Goal: Task Accomplishment & Management: Manage account settings

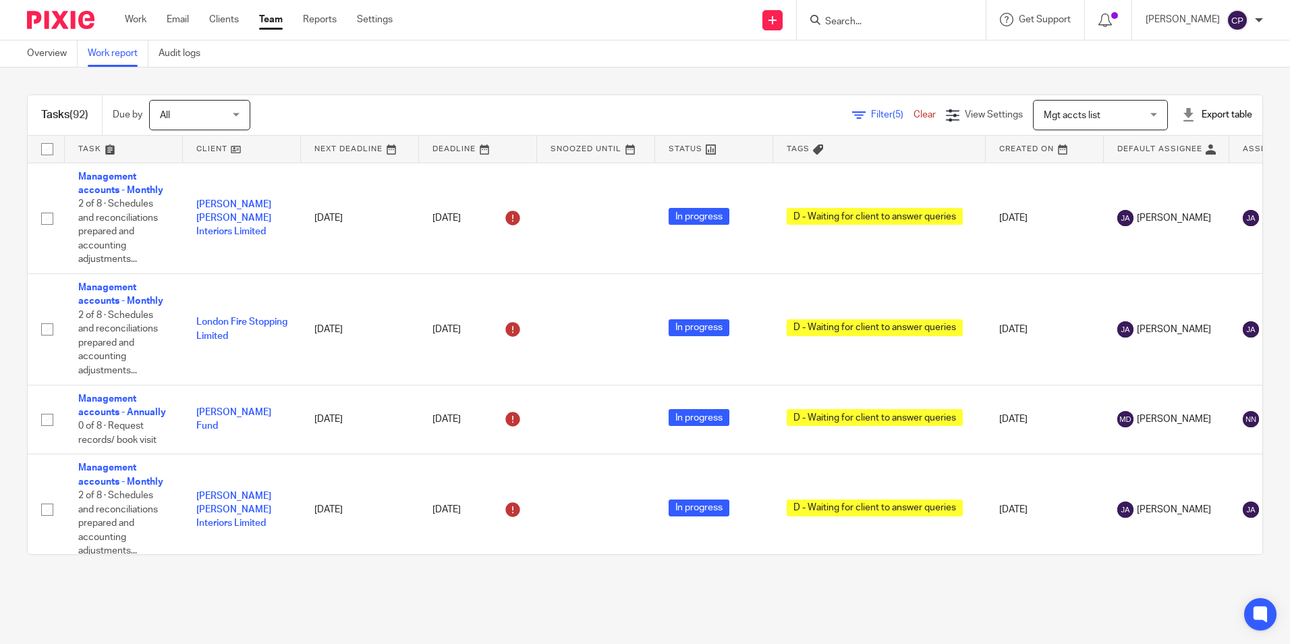
scroll to position [5915, 0]
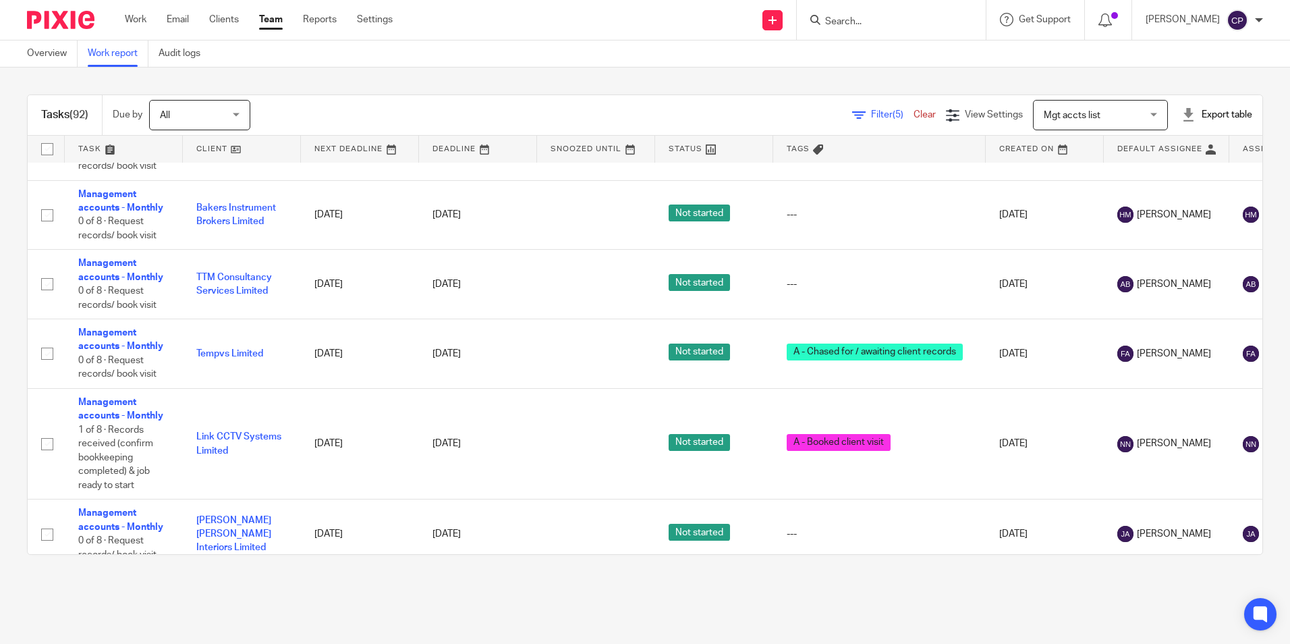
click at [565, 27] on div "Send new email Create task Add client Request signature Get Support Contact Sup…" at bounding box center [851, 20] width 877 height 40
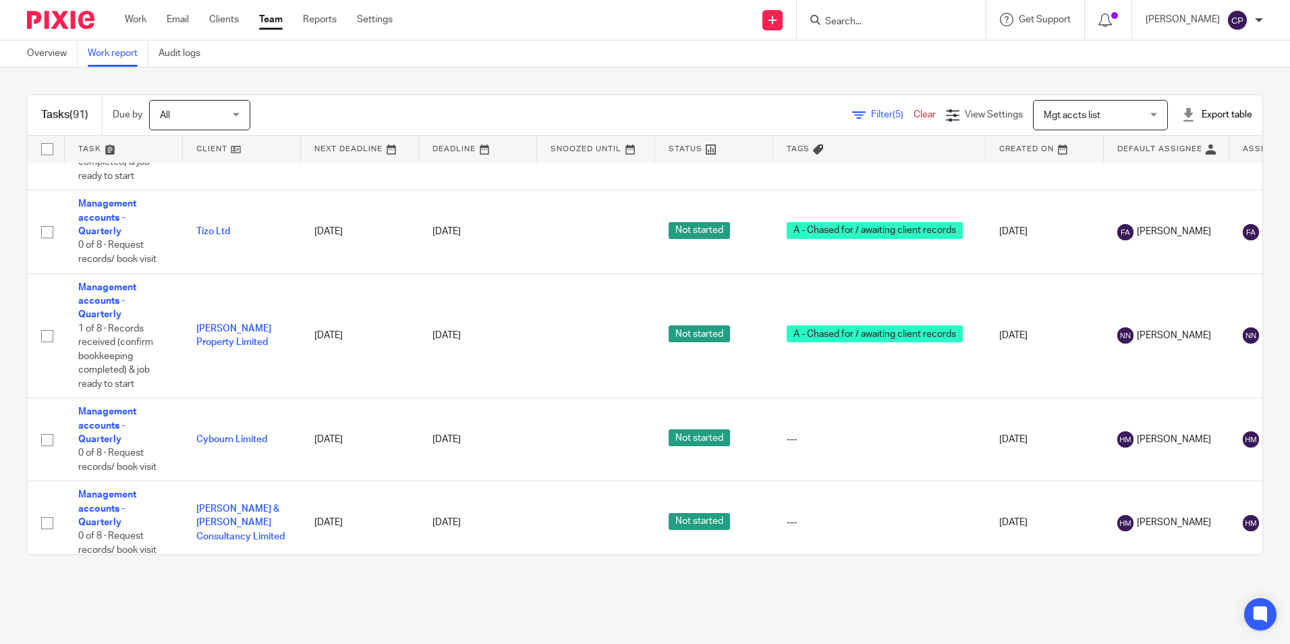
scroll to position [7478, 0]
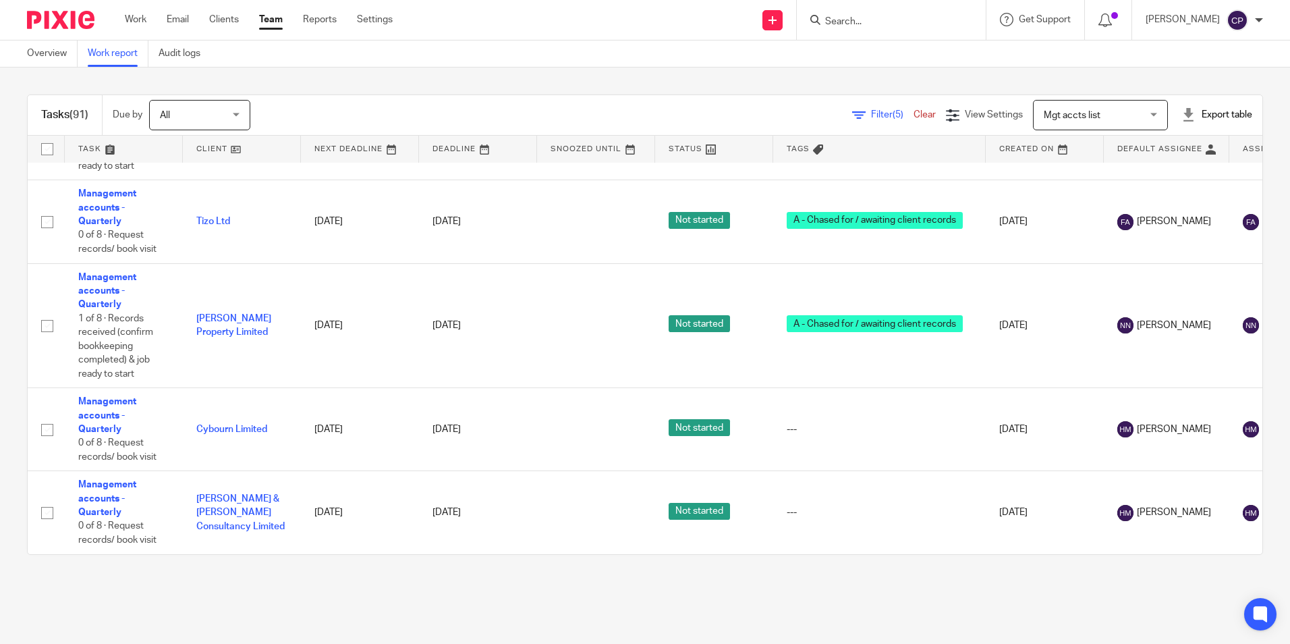
click at [878, 25] on input "Search" at bounding box center [884, 22] width 121 height 12
type input "Tuners"
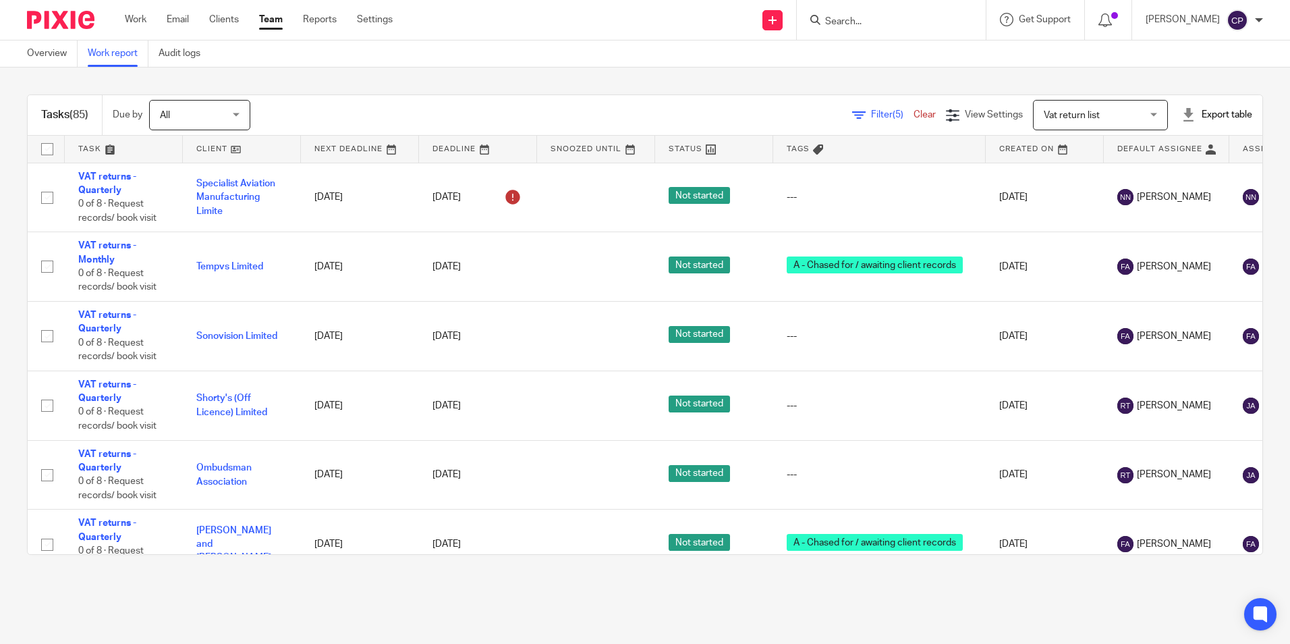
scroll to position [6151, 0]
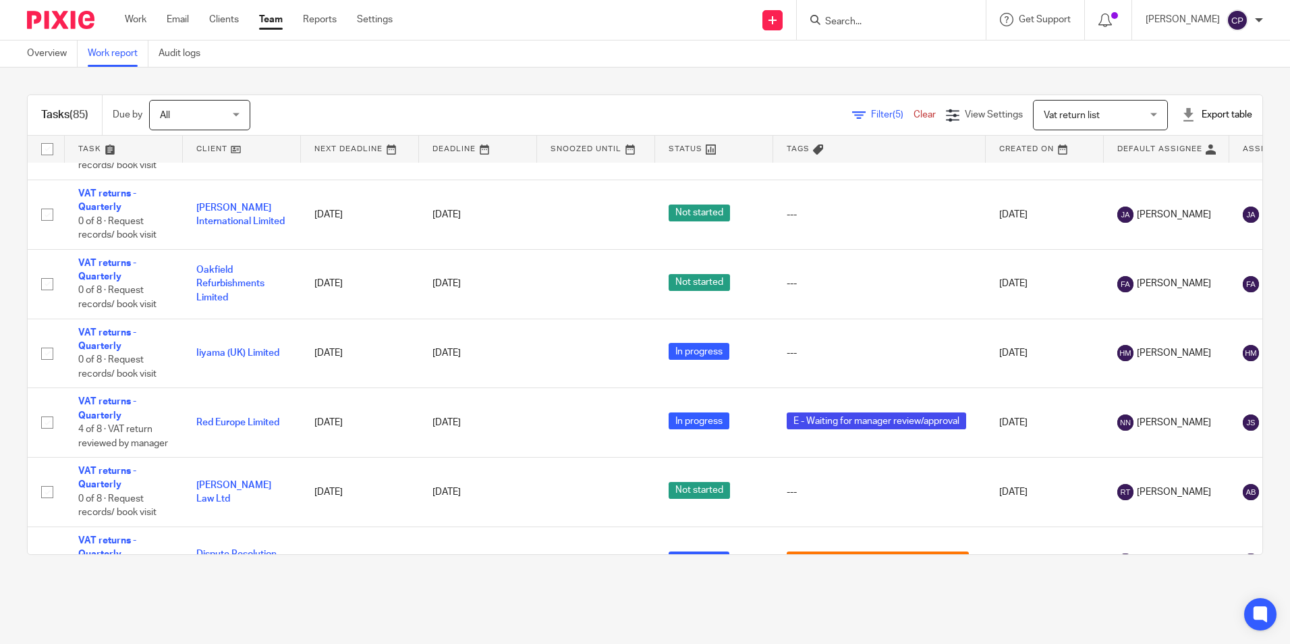
scroll to position [6179, 0]
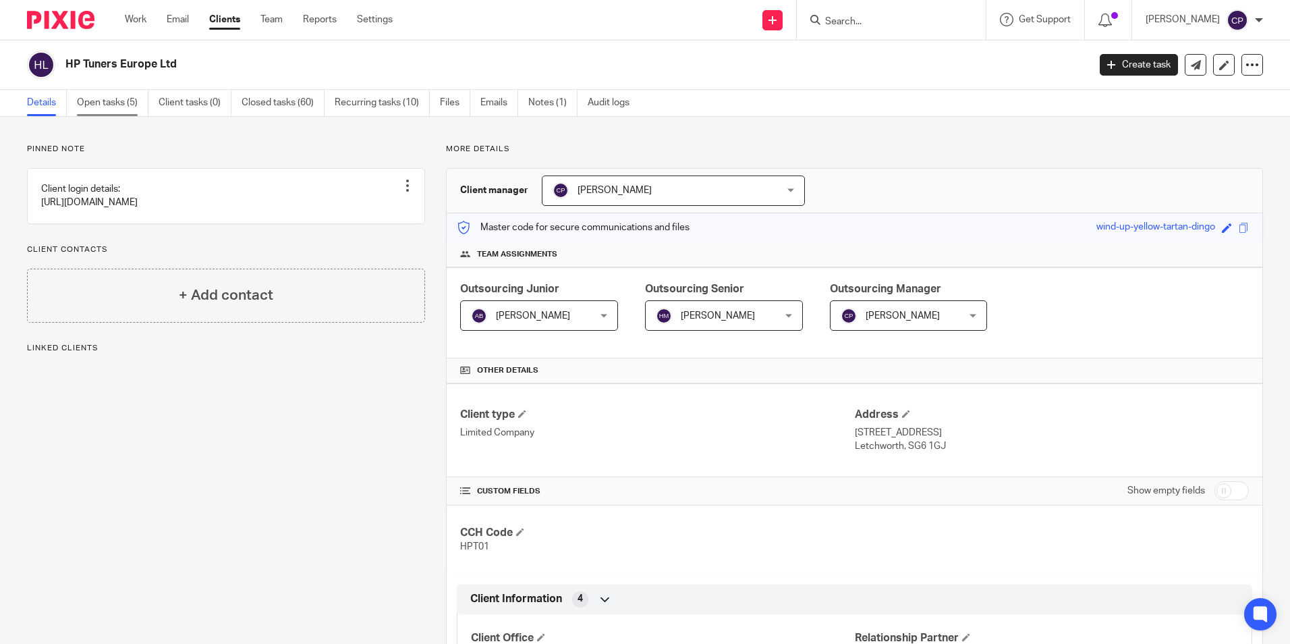
click at [109, 101] on link "Open tasks (5)" at bounding box center [113, 103] width 72 height 26
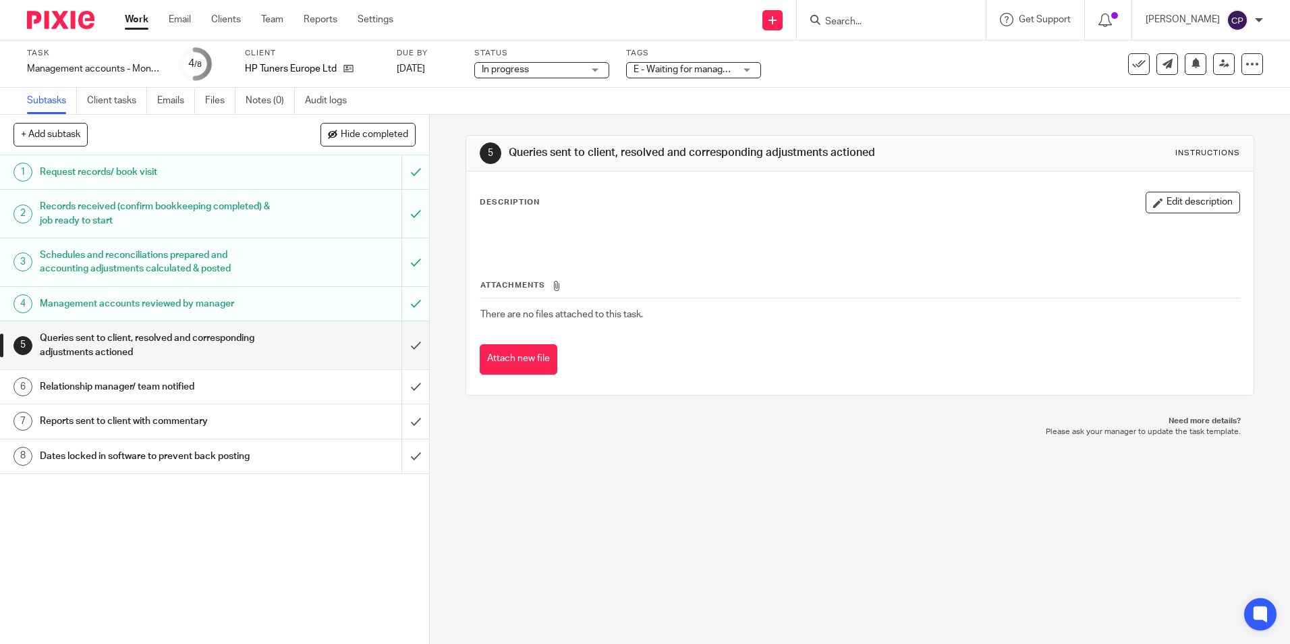
click at [709, 72] on span "E - Waiting for manager review/approval" at bounding box center [716, 69] width 166 height 9
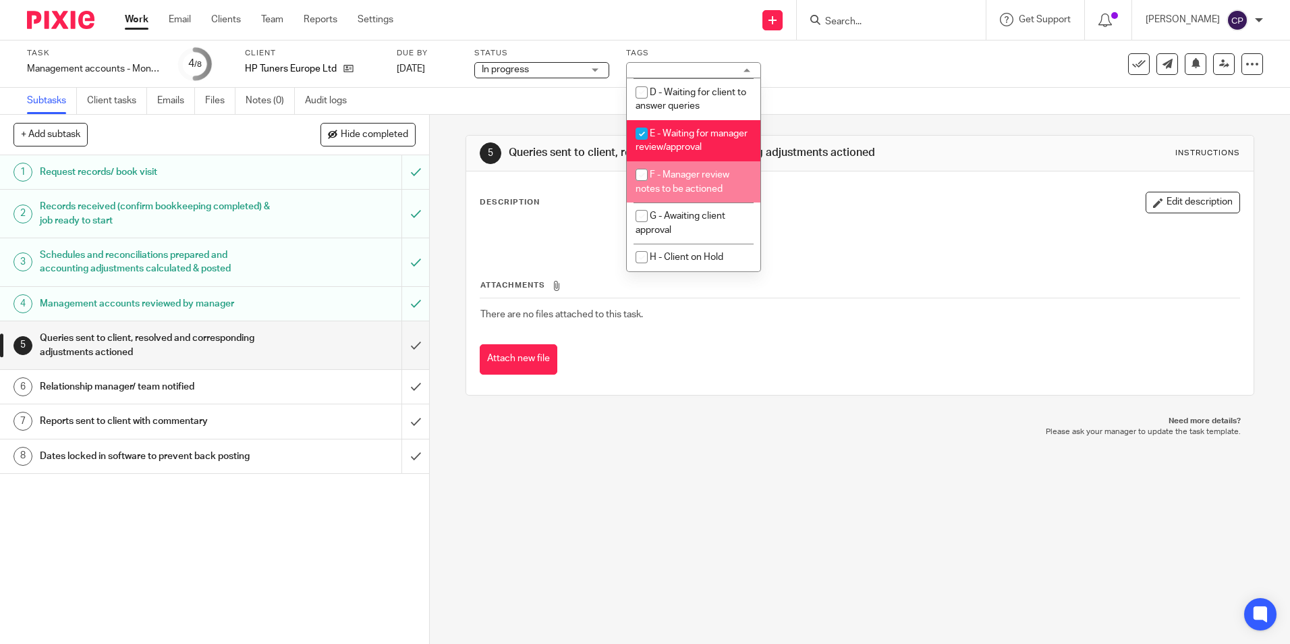
scroll to position [136, 0]
click at [642, 173] on input "checkbox" at bounding box center [642, 175] width 26 height 26
checkbox input "true"
click at [642, 121] on input "checkbox" at bounding box center [642, 134] width 26 height 26
checkbox input "false"
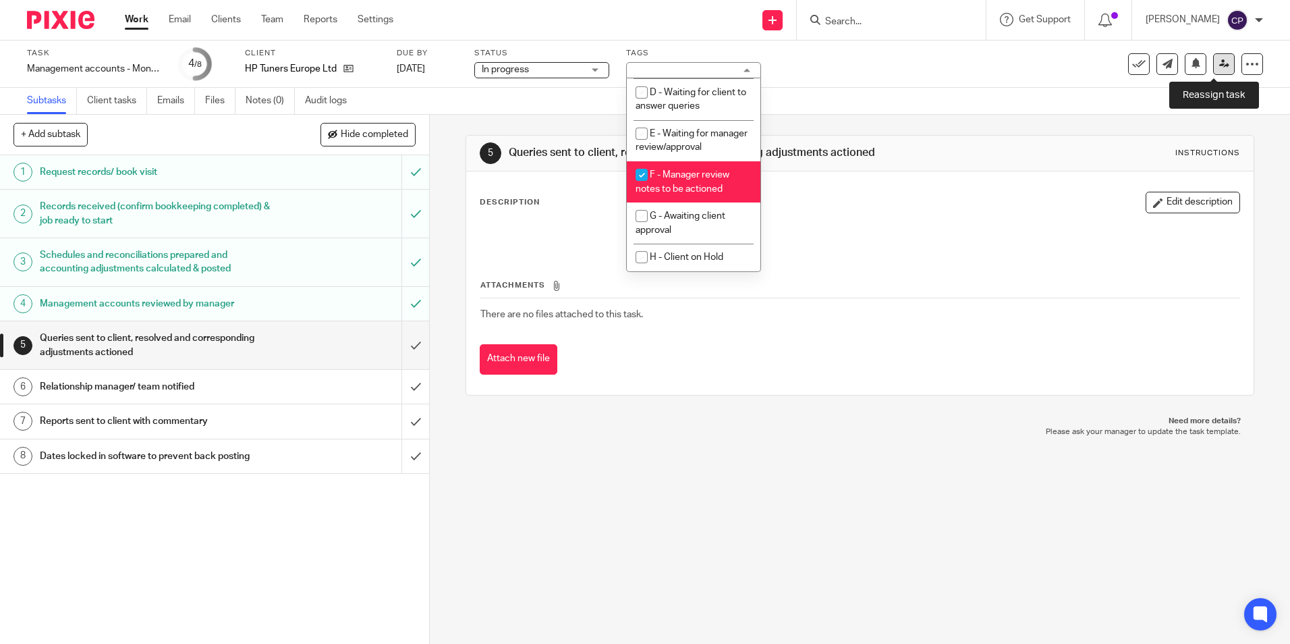
drag, startPoint x: 1210, startPoint y: 62, endPoint x: 1215, endPoint y: 72, distance: 11.2
click at [1219, 62] on icon at bounding box center [1224, 64] width 10 height 10
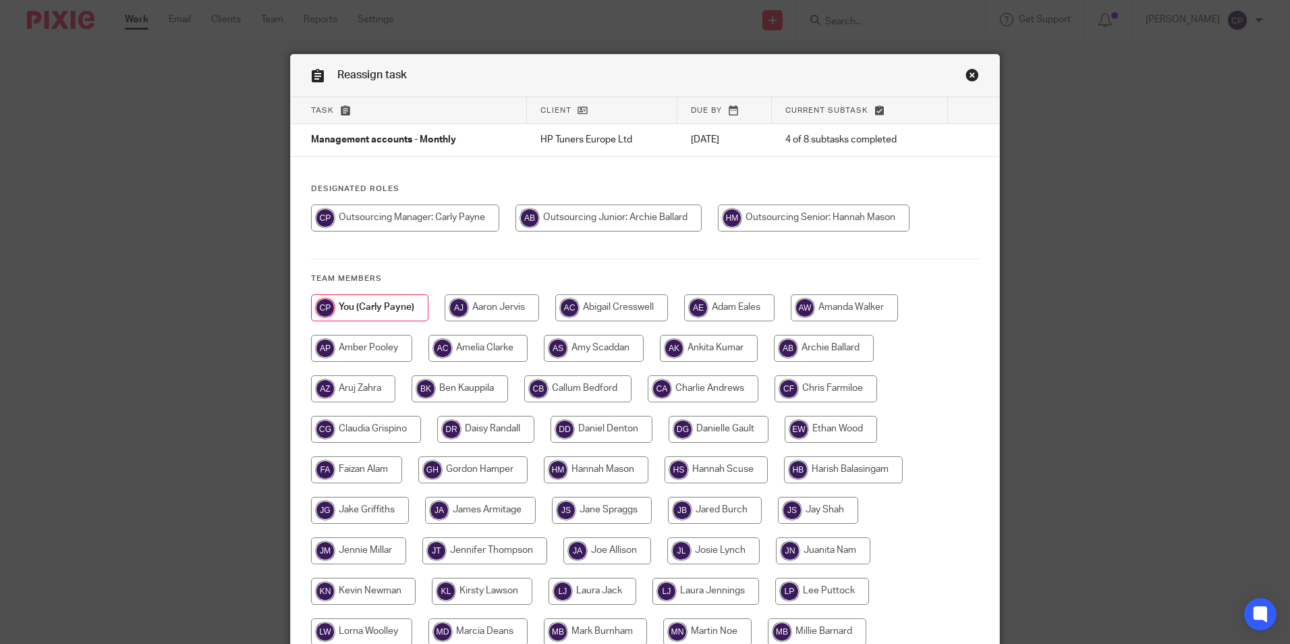
click at [779, 215] on input "radio" at bounding box center [814, 217] width 192 height 27
radio input "true"
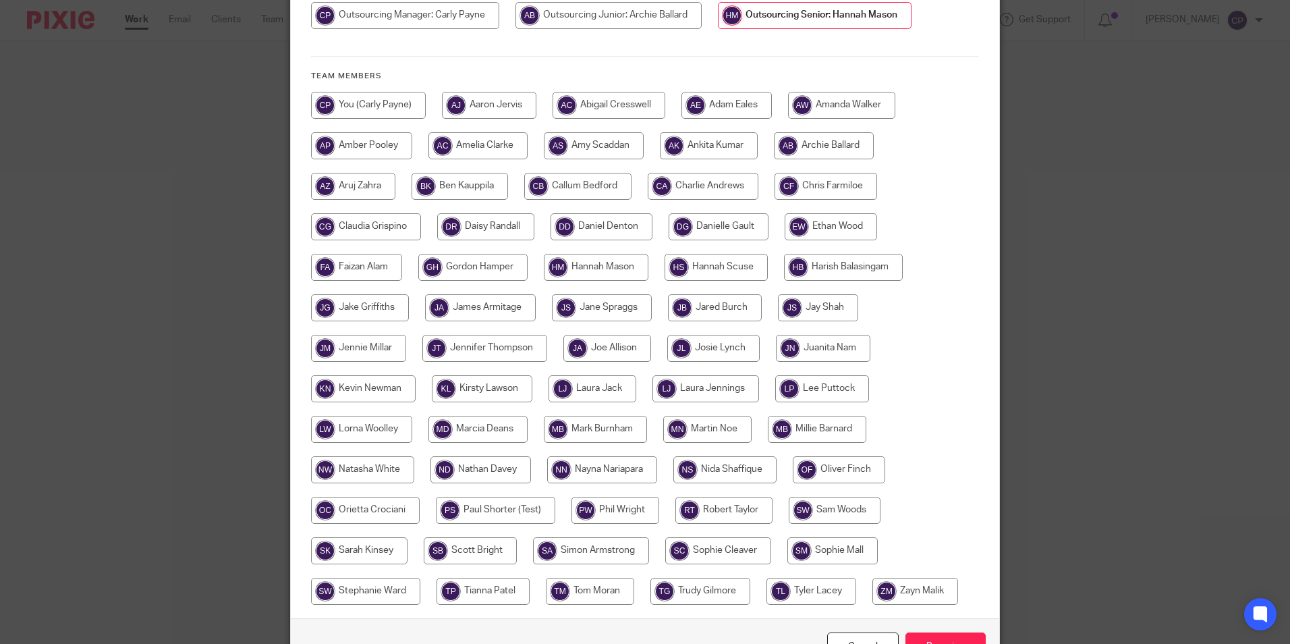
scroll to position [288, 0]
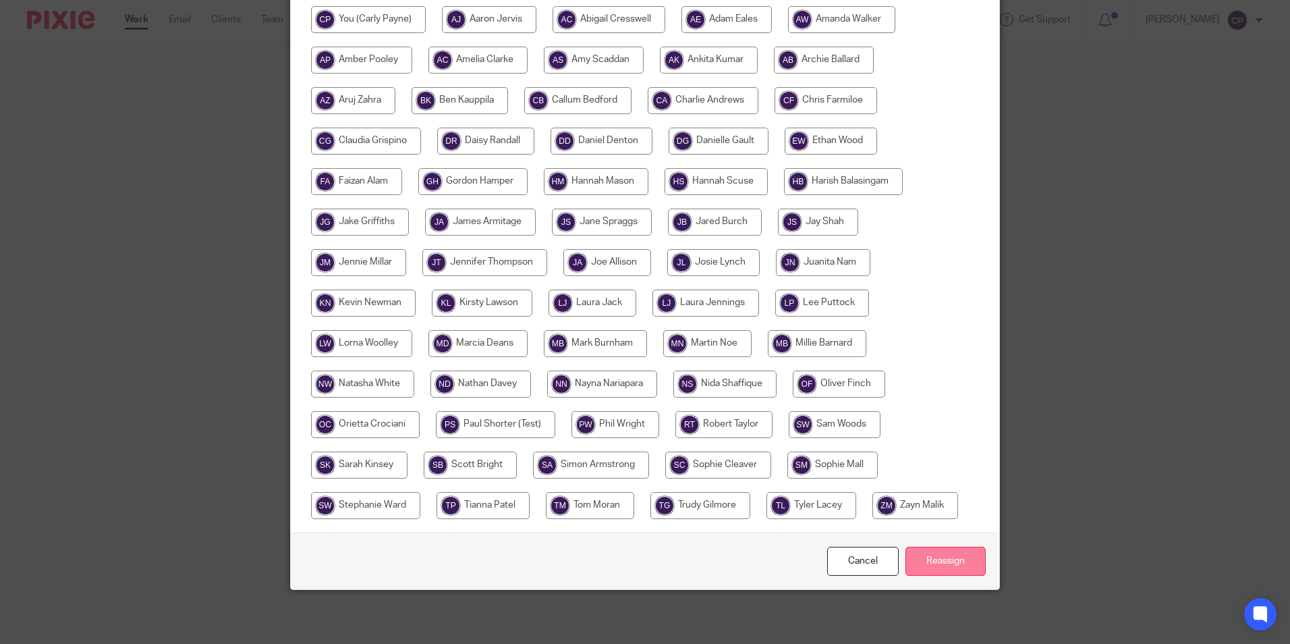
drag, startPoint x: 951, startPoint y: 560, endPoint x: 963, endPoint y: 459, distance: 101.3
click at [950, 560] on input "Reassign" at bounding box center [945, 560] width 80 height 29
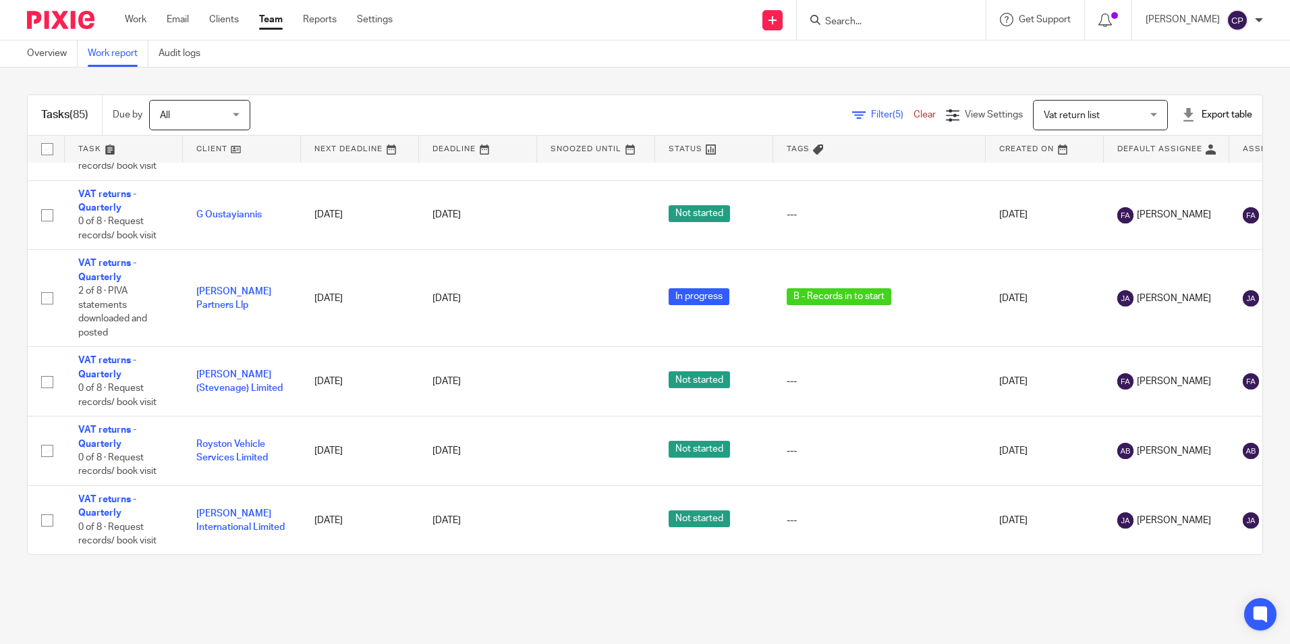
scroll to position [5707, 0]
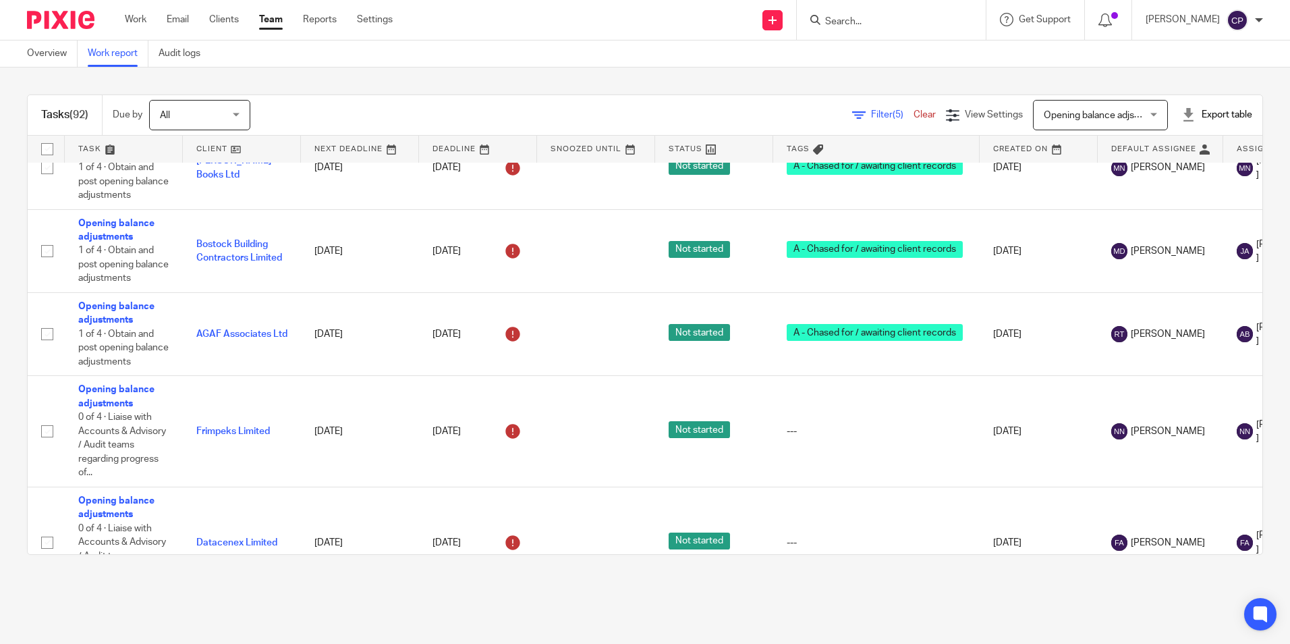
scroll to position [675, 0]
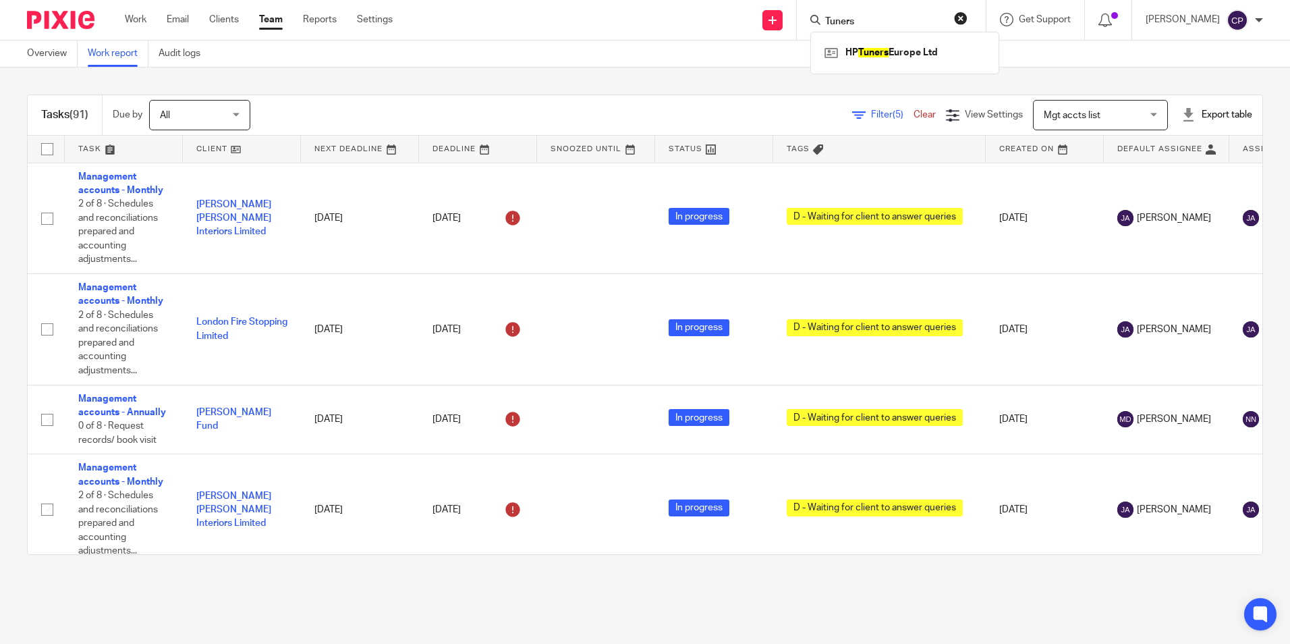
scroll to position [7461, 0]
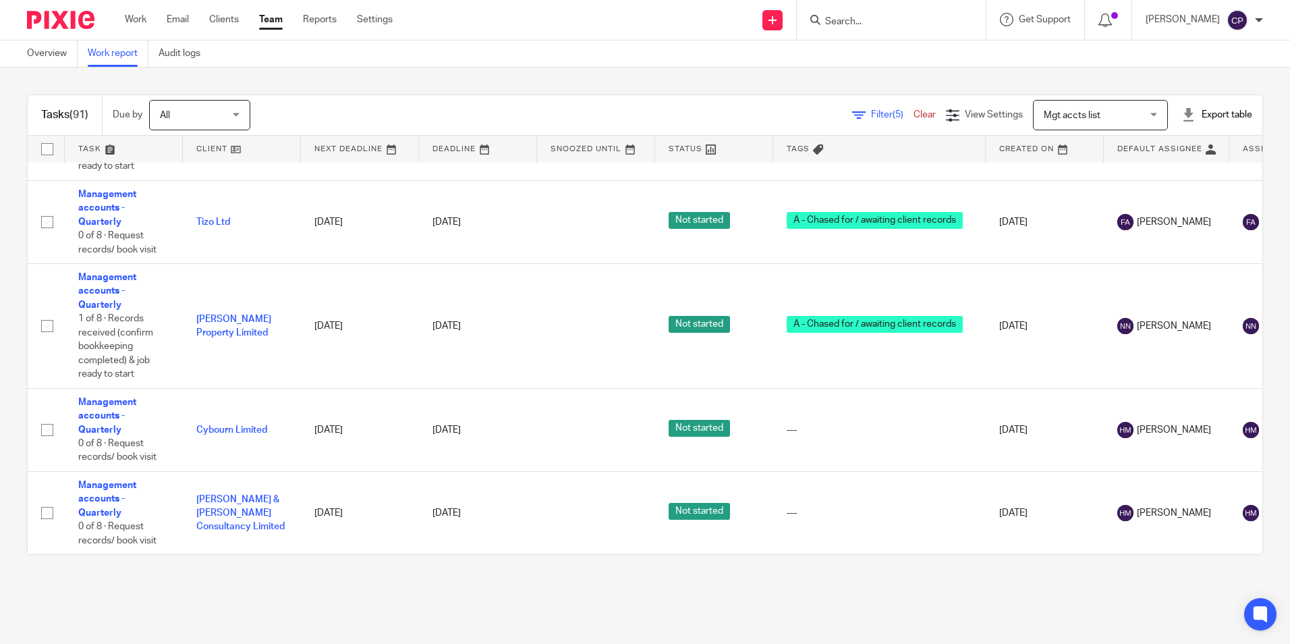
scroll to position [7491, 0]
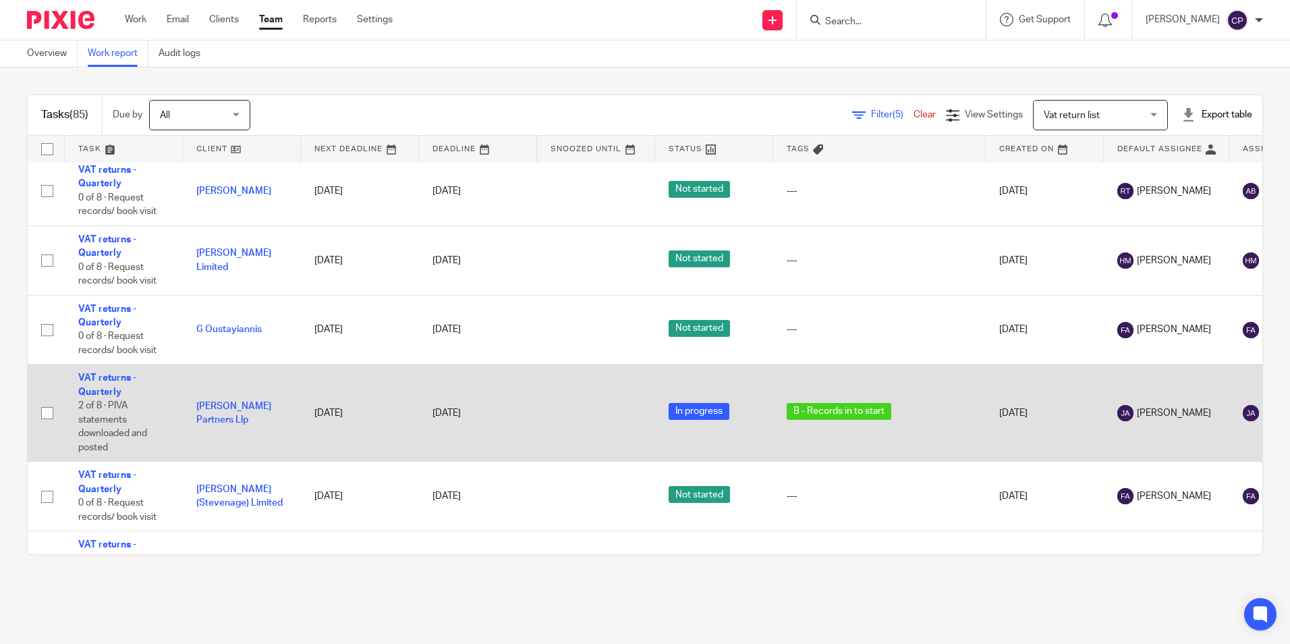
scroll to position [5437, 0]
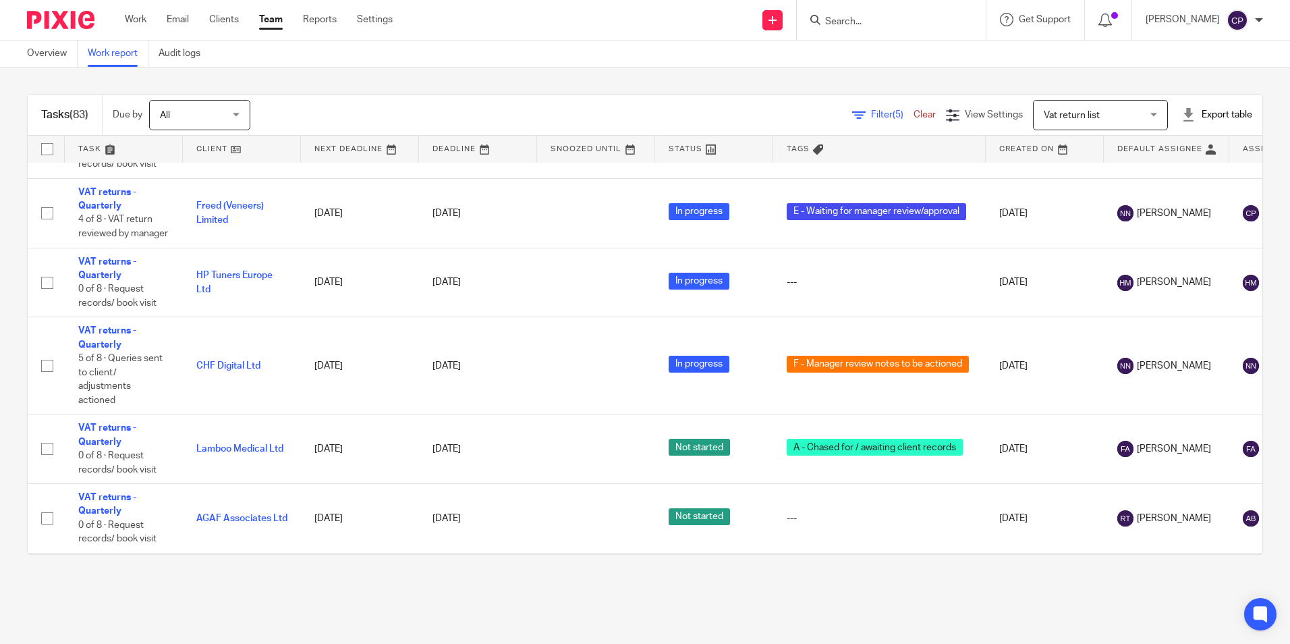
scroll to position [1754, 0]
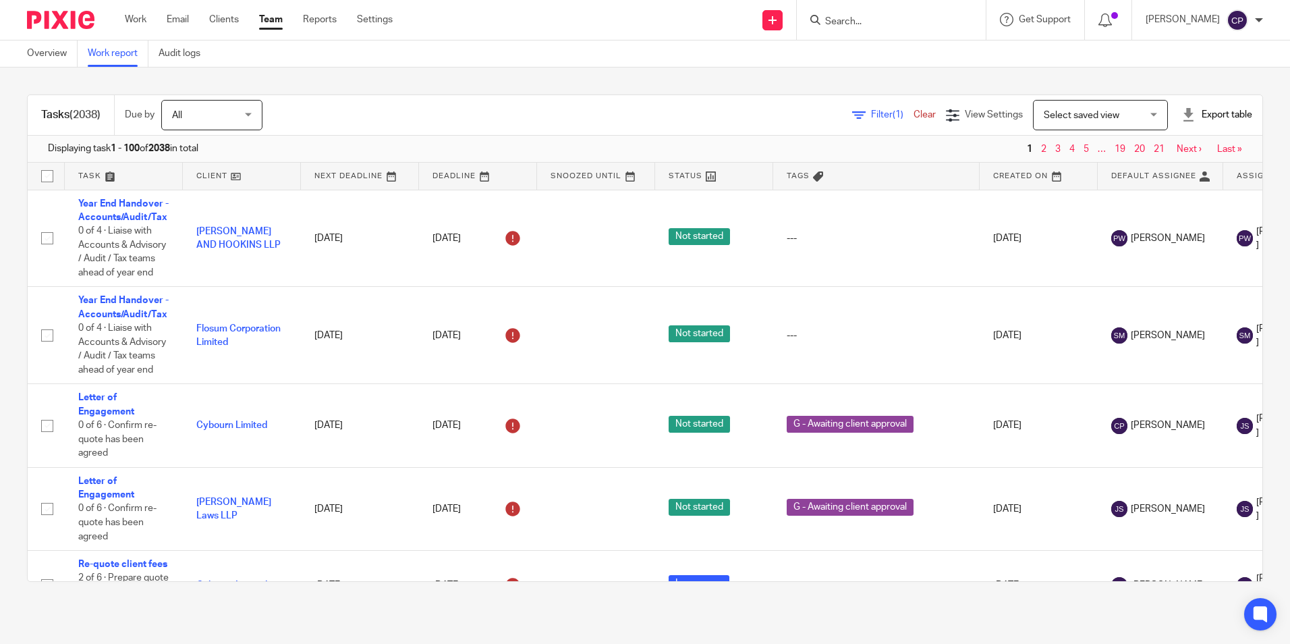
click at [871, 117] on span "Filter (1)" at bounding box center [892, 114] width 43 height 9
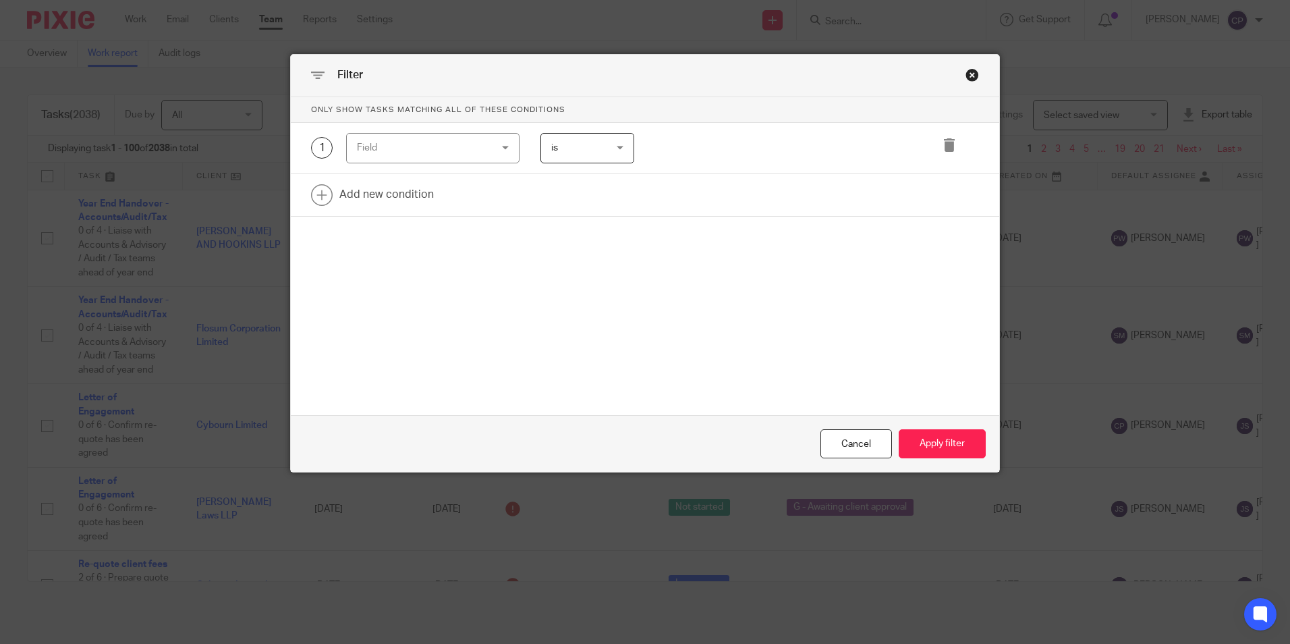
click at [482, 159] on div "Field" at bounding box center [432, 148] width 173 height 30
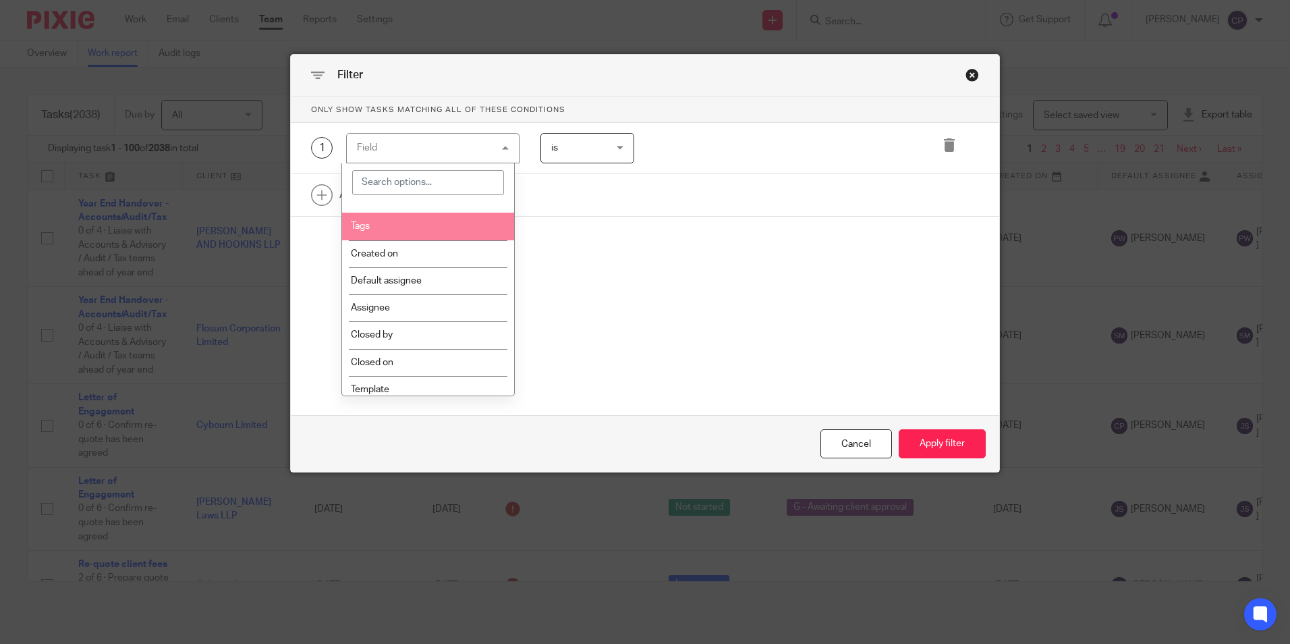
scroll to position [270, 0]
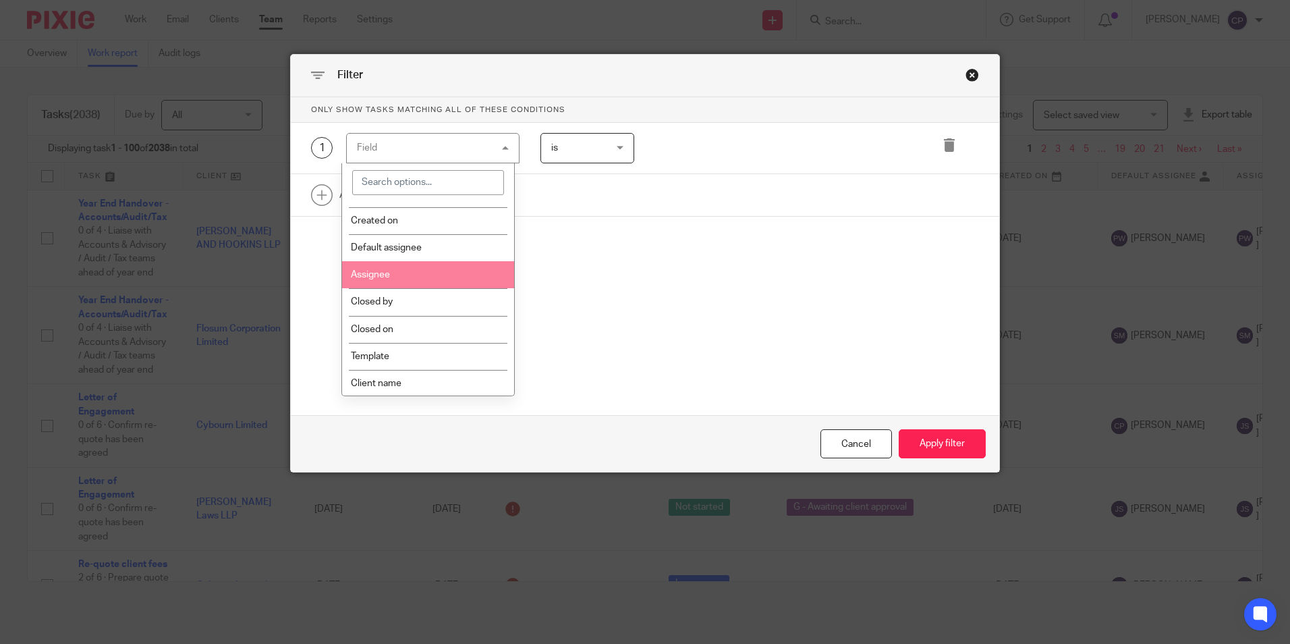
click at [417, 268] on li "Assignee" at bounding box center [428, 274] width 172 height 27
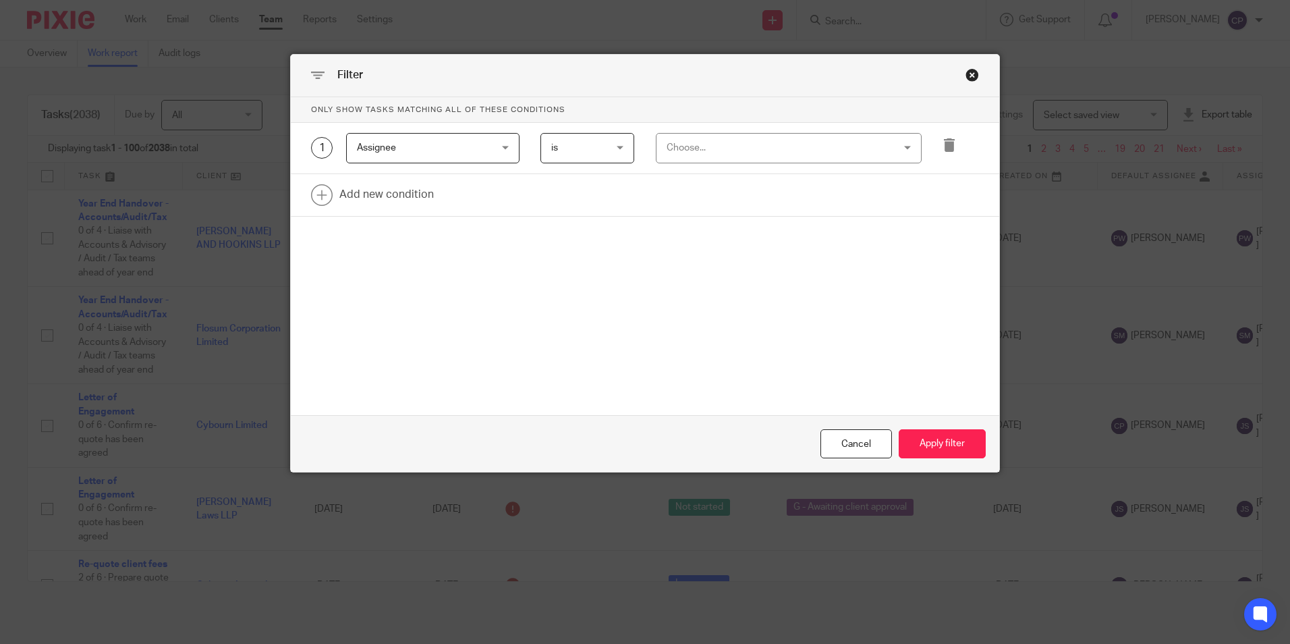
click at [692, 148] on div "Choose..." at bounding box center [769, 148] width 204 height 28
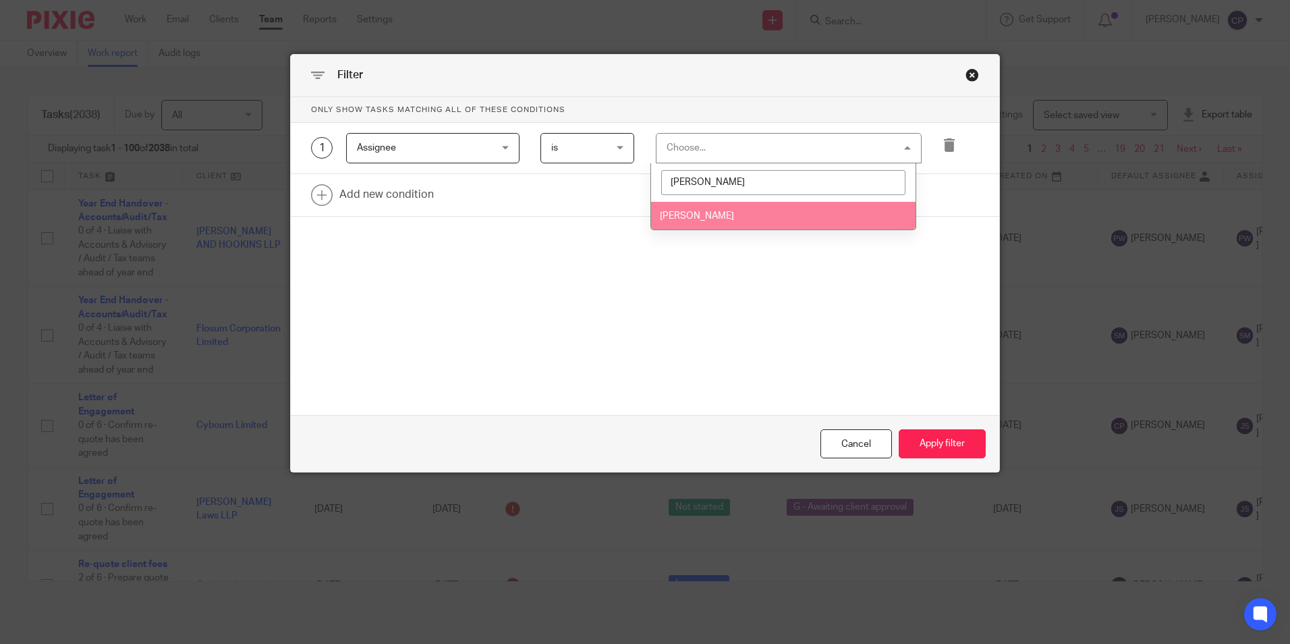
type input "Robert"
click at [699, 217] on span "[PERSON_NAME]" at bounding box center [697, 215] width 74 height 9
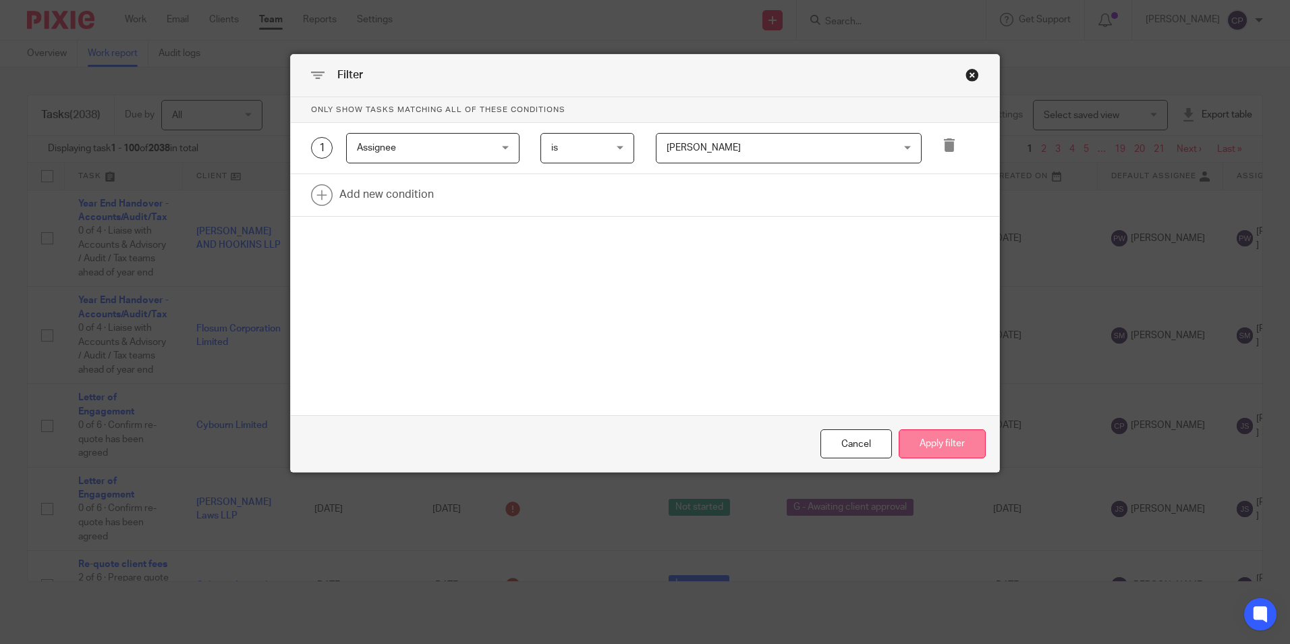
click at [950, 443] on button "Apply filter" at bounding box center [942, 443] width 87 height 29
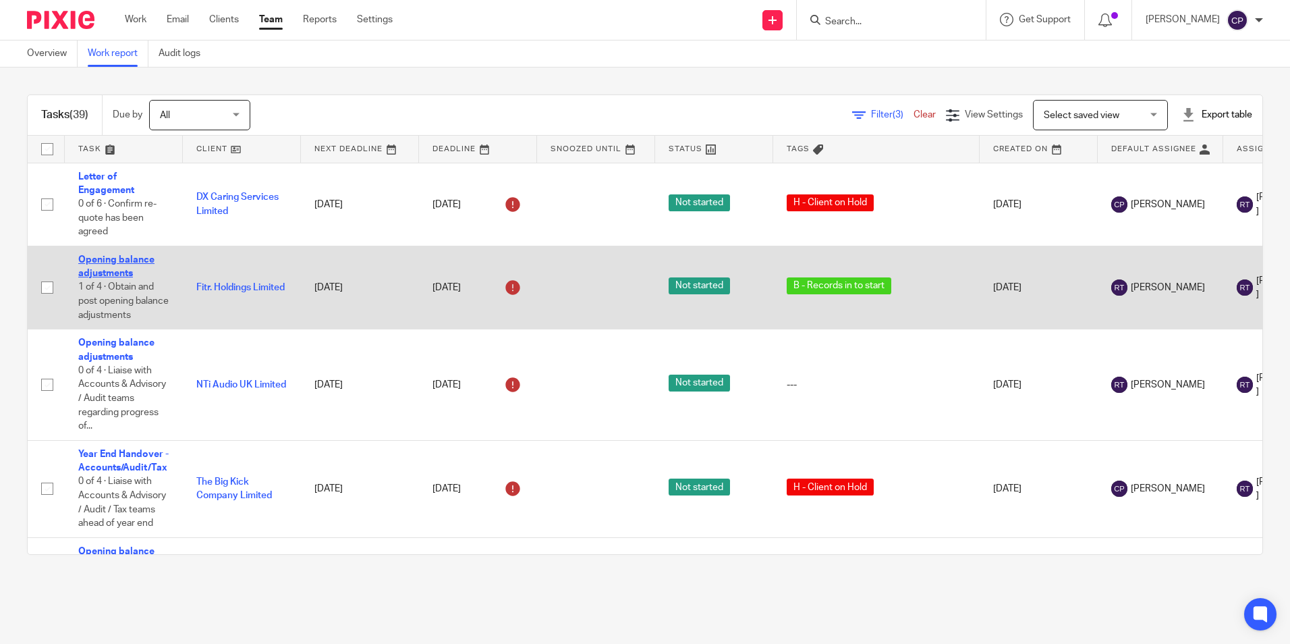
drag, startPoint x: 111, startPoint y: 265, endPoint x: 112, endPoint y: 258, distance: 7.5
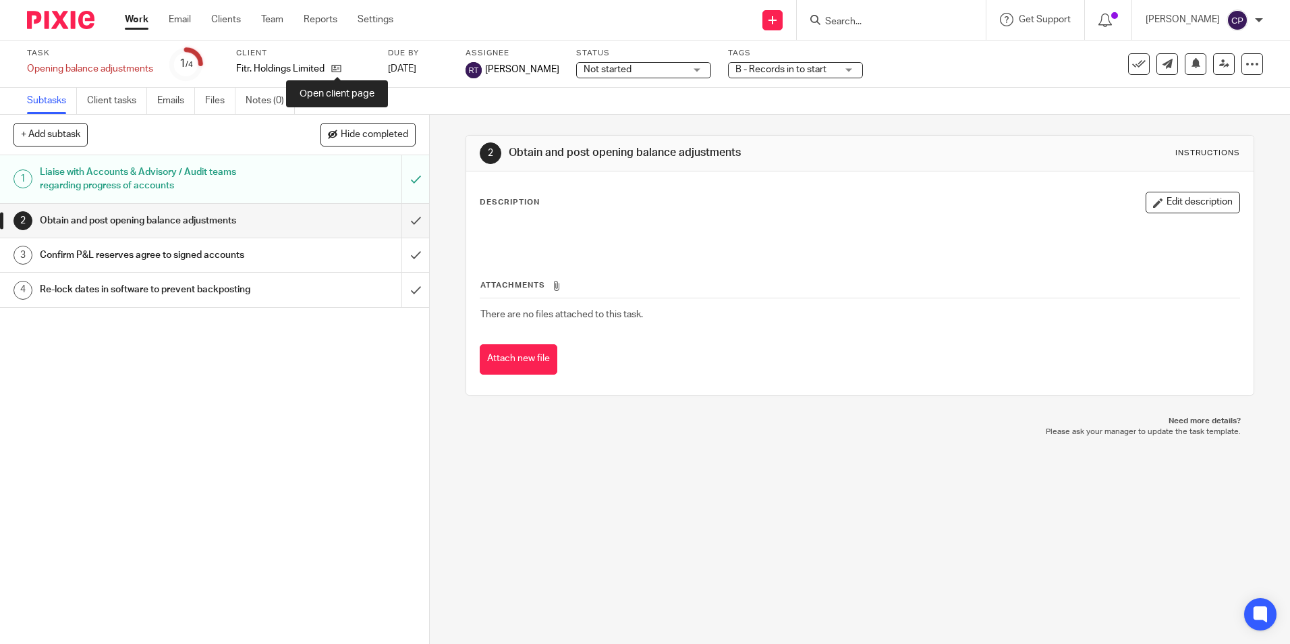
drag, startPoint x: 336, startPoint y: 66, endPoint x: 348, endPoint y: 77, distance: 16.2
click at [336, 66] on icon at bounding box center [336, 68] width 10 height 10
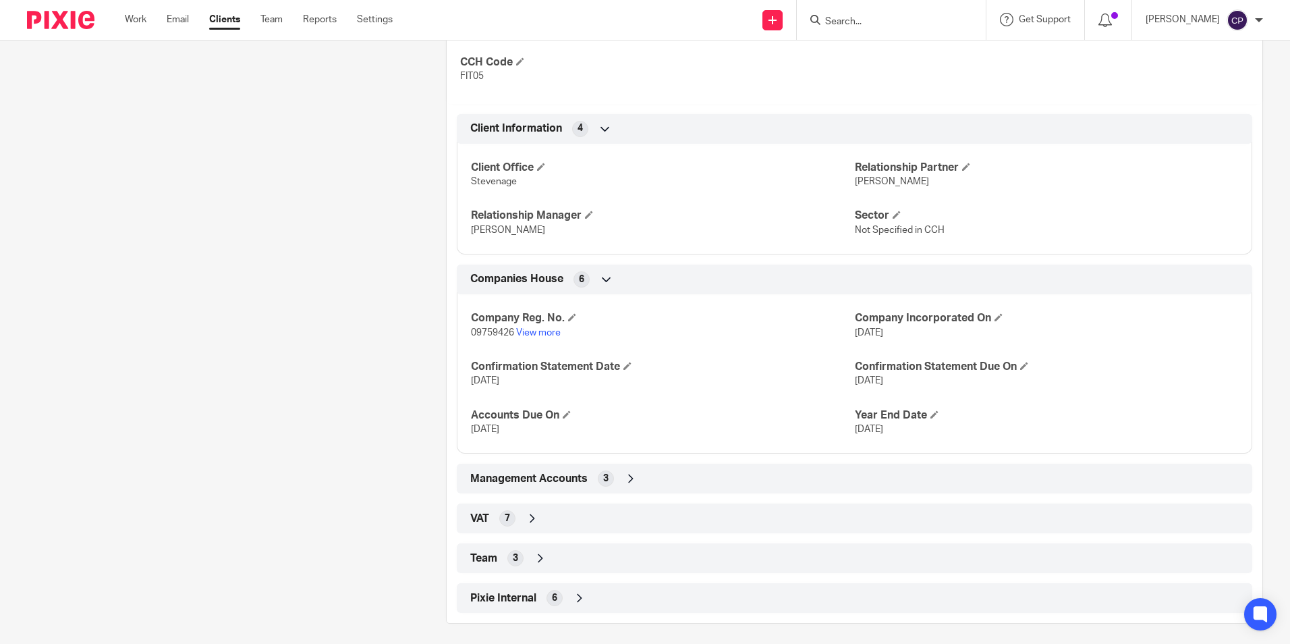
scroll to position [477, 0]
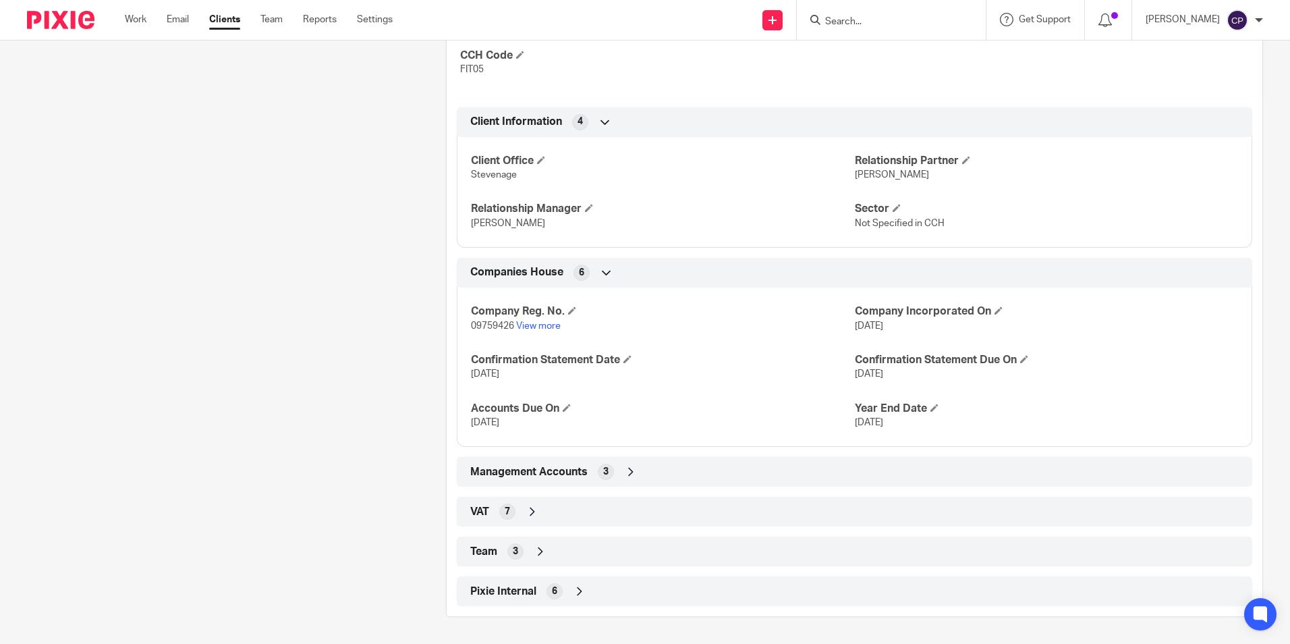
click at [540, 552] on icon at bounding box center [540, 550] width 13 height 13
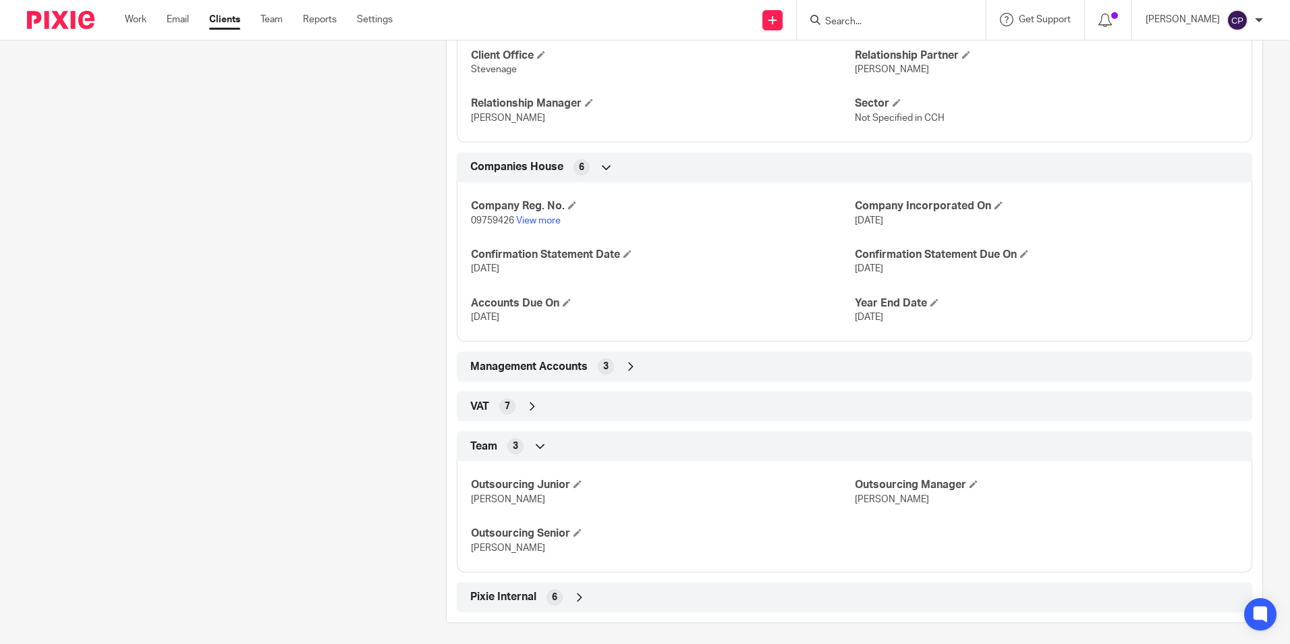
scroll to position [588, 0]
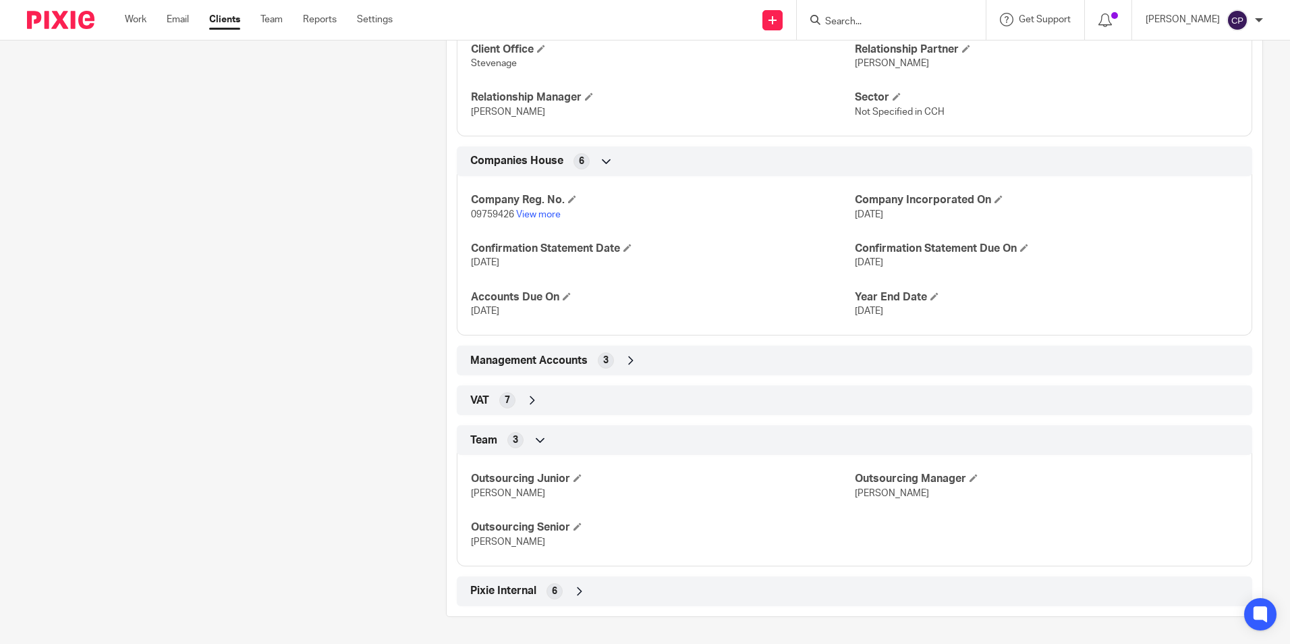
click at [581, 591] on icon at bounding box center [579, 590] width 13 height 13
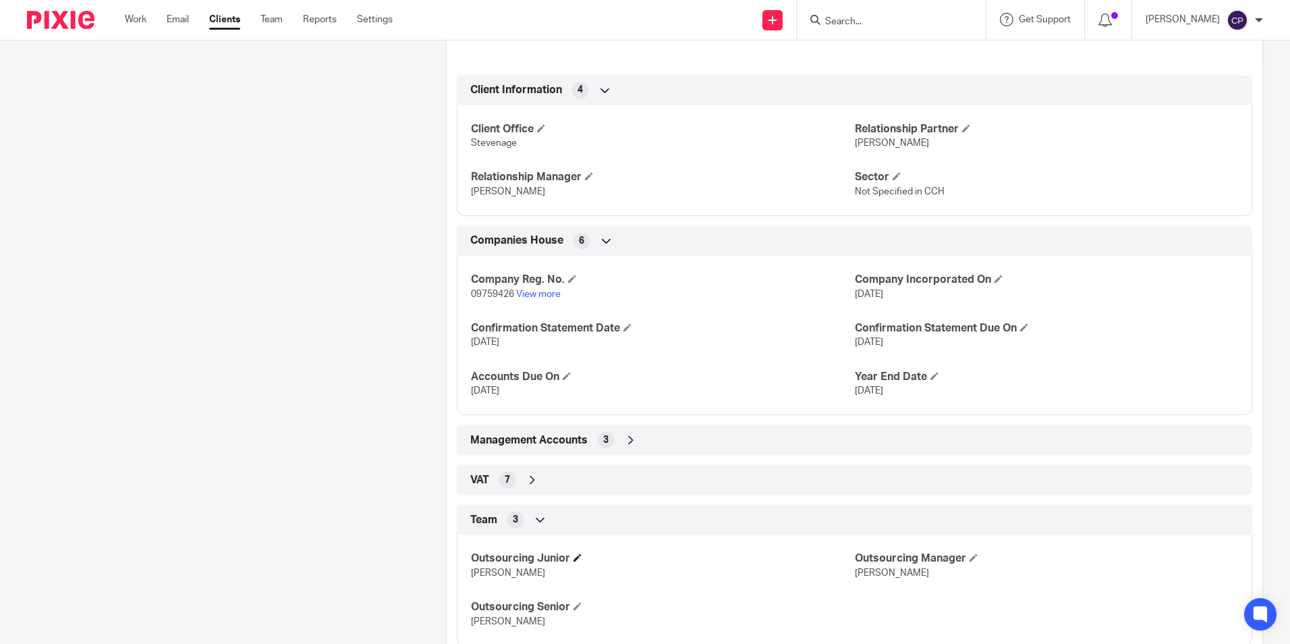
scroll to position [478, 0]
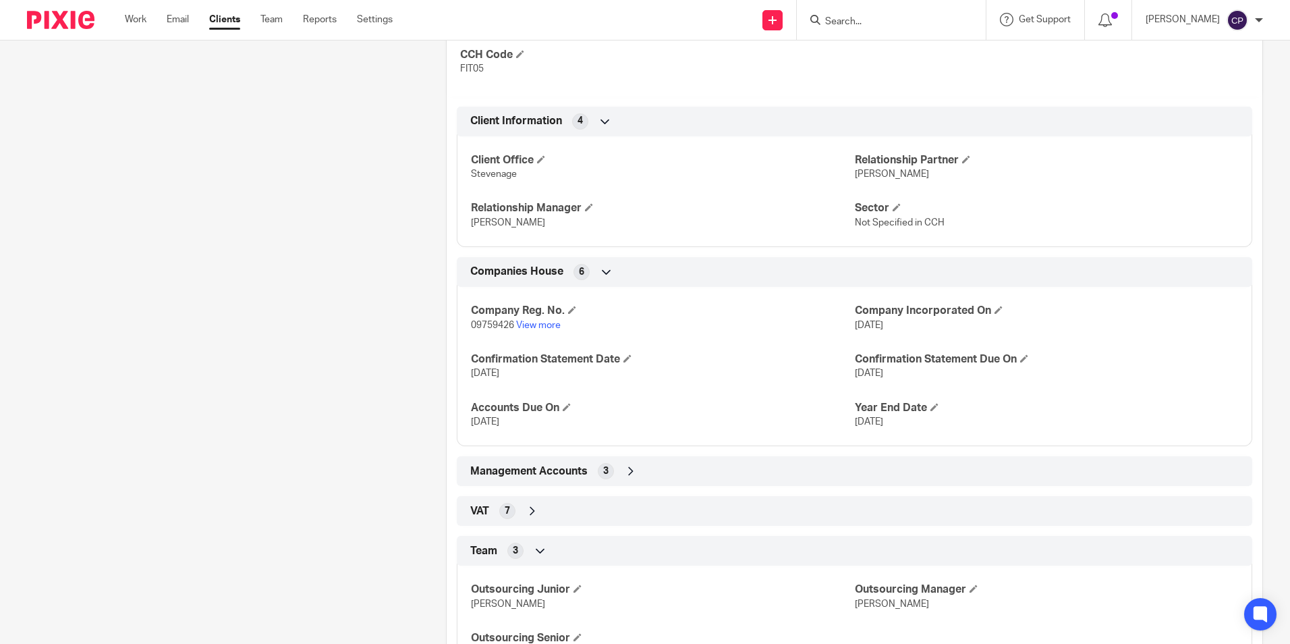
click at [632, 470] on icon at bounding box center [630, 470] width 13 height 13
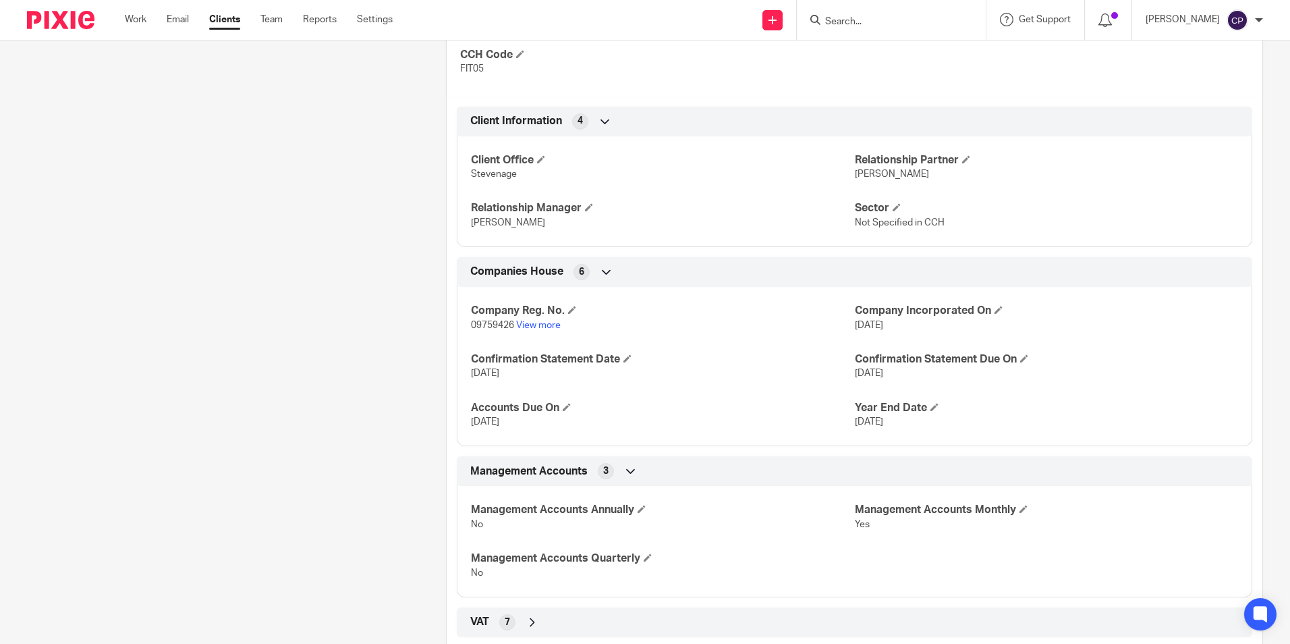
click at [632, 470] on icon at bounding box center [630, 470] width 13 height 13
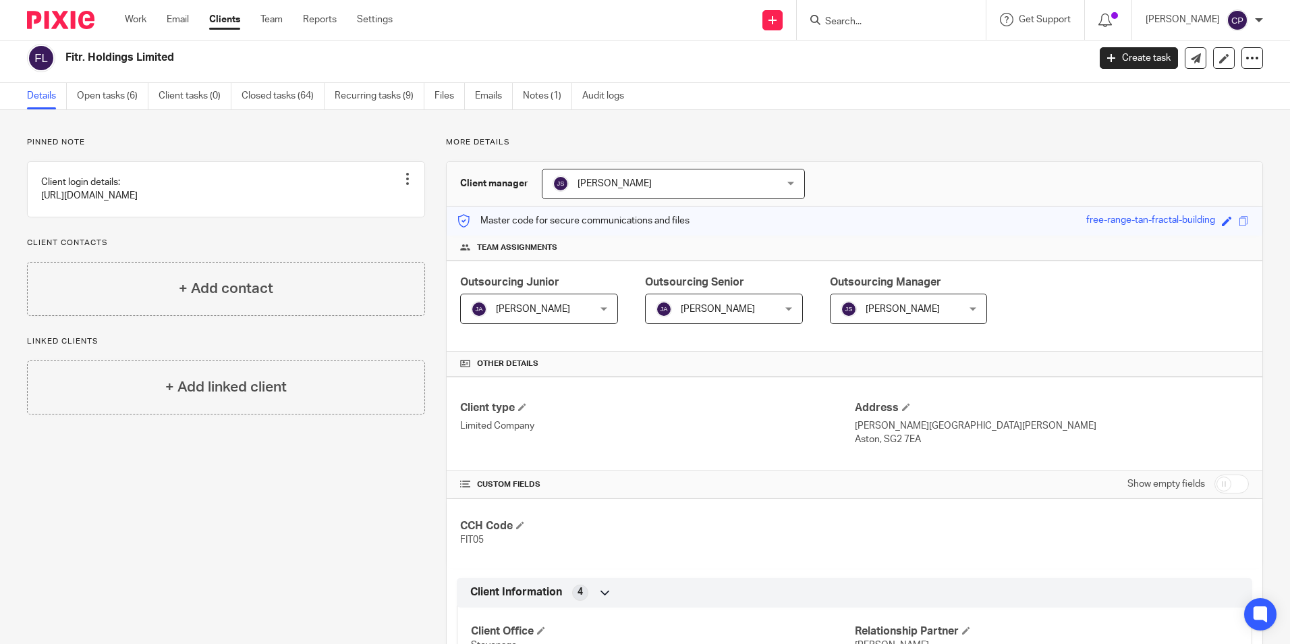
scroll to position [0, 0]
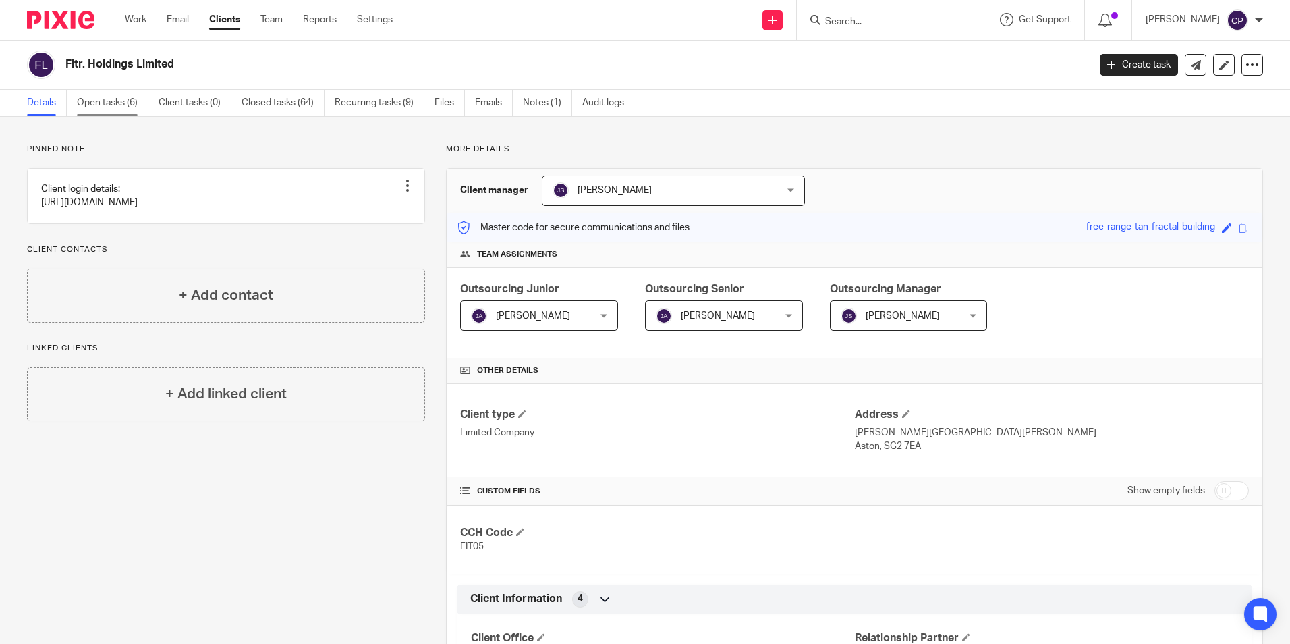
click at [107, 106] on link "Open tasks (6)" at bounding box center [113, 103] width 72 height 26
